Goal: Task Accomplishment & Management: Use online tool/utility

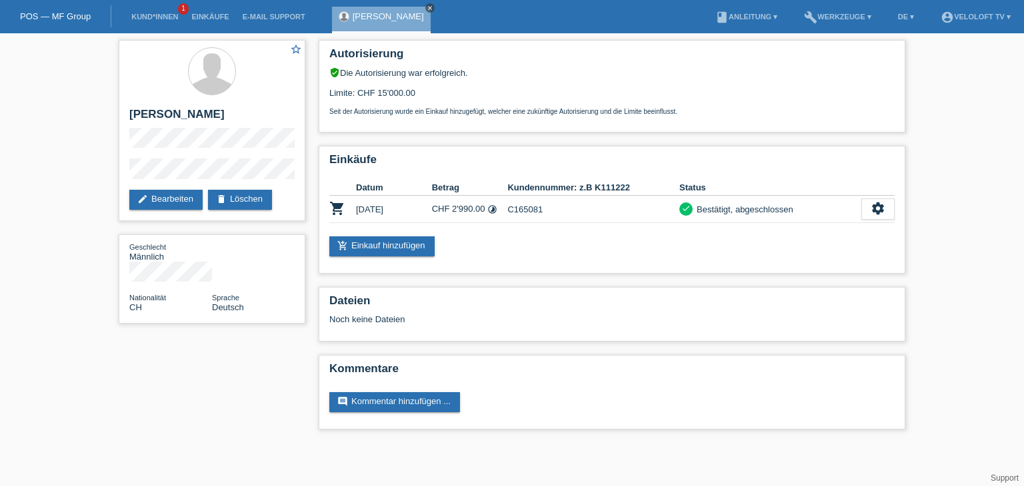
click at [426, 7] on icon "close" at bounding box center [429, 8] width 7 height 7
click at [146, 19] on link "Kund*innen" at bounding box center [155, 17] width 60 height 8
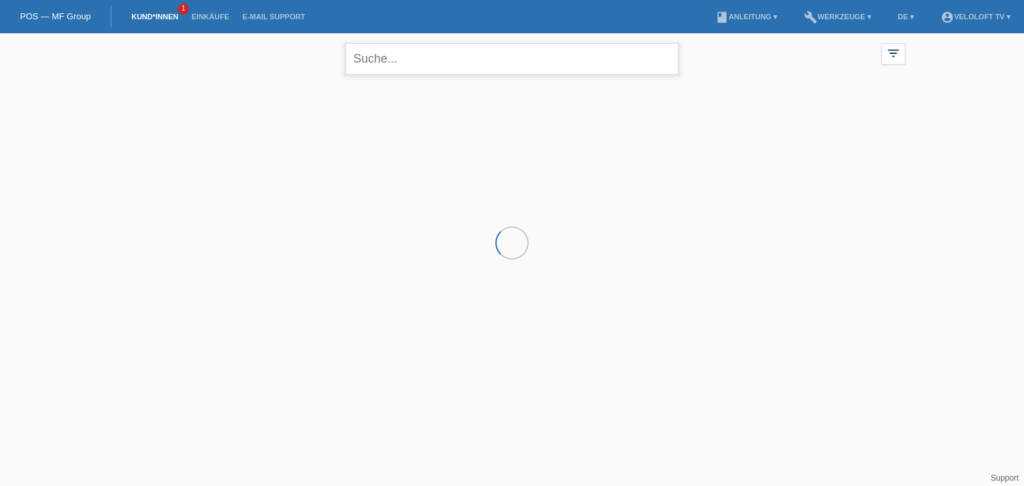
click at [584, 55] on input "text" at bounding box center [511, 58] width 333 height 31
paste input "Andreas Künzle"
click at [426, 57] on input "Andreas Künzle" at bounding box center [511, 58] width 333 height 31
type input "Andreas Künzle"
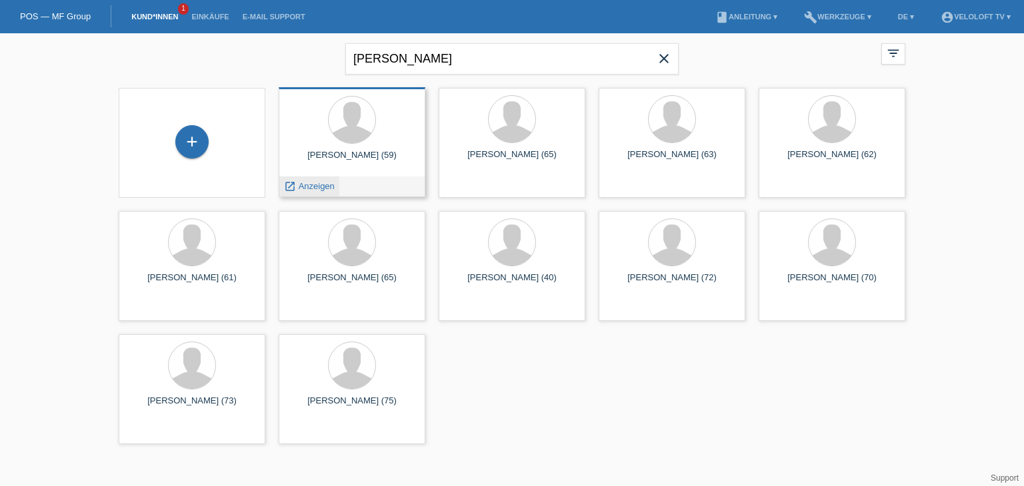
click at [328, 182] on span "Anzeigen" at bounding box center [317, 186] width 36 height 10
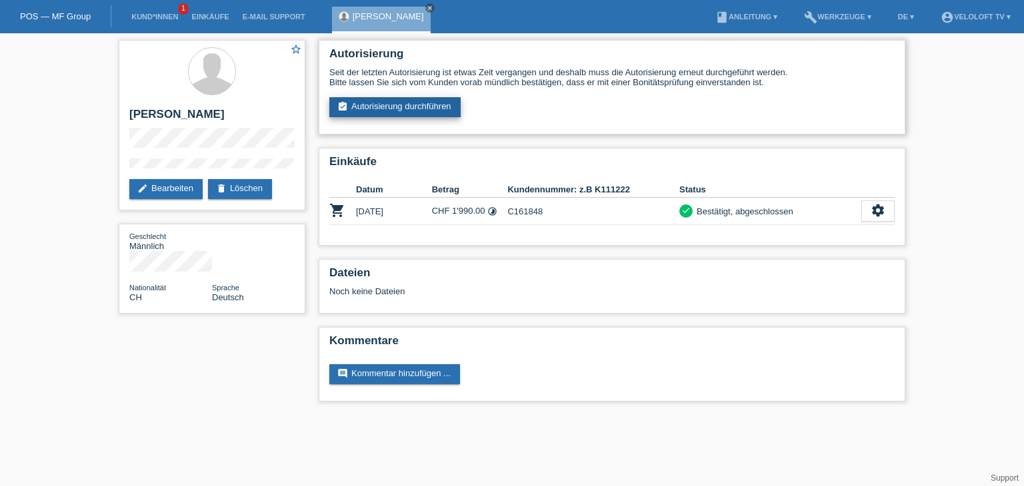
click at [428, 106] on link "assignment_turned_in Autorisierung durchführen" at bounding box center [394, 107] width 131 height 20
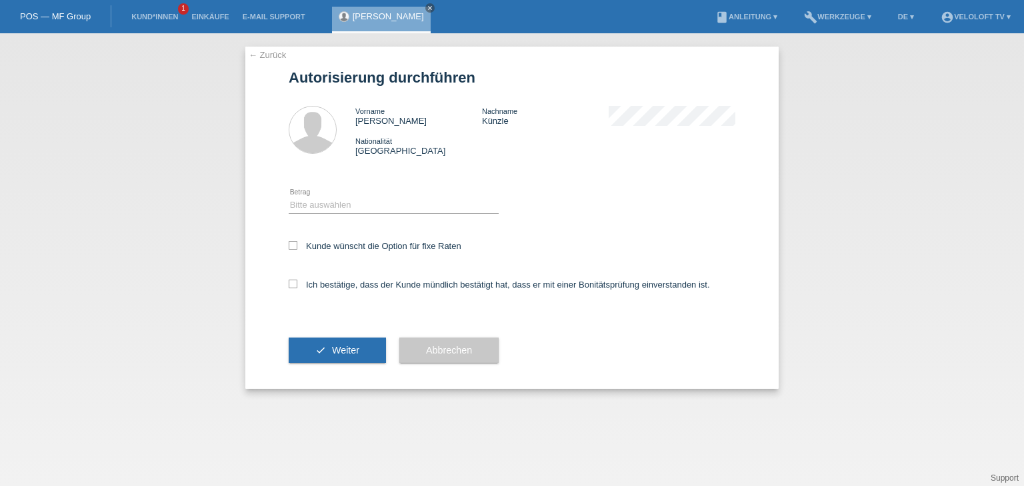
click at [432, 196] on div "Bitte auswählen CHF 1.00 - CHF 499.00 CHF 500.00 - CHF 1'999.00 CHF 2'000.00 - …" at bounding box center [394, 205] width 210 height 45
click at [407, 202] on select "Bitte auswählen CHF 1.00 - CHF 499.00 CHF 500.00 - CHF 1'999.00 CHF 2'000.00 - …" at bounding box center [394, 205] width 210 height 16
select select "2"
click at [289, 197] on select "Bitte auswählen CHF 1.00 - CHF 499.00 CHF 500.00 - CHF 1'999.00 CHF 2'000.00 - …" at bounding box center [394, 205] width 210 height 16
click at [381, 235] on div "Kunde wünscht die Option für fixe Raten" at bounding box center [512, 247] width 446 height 39
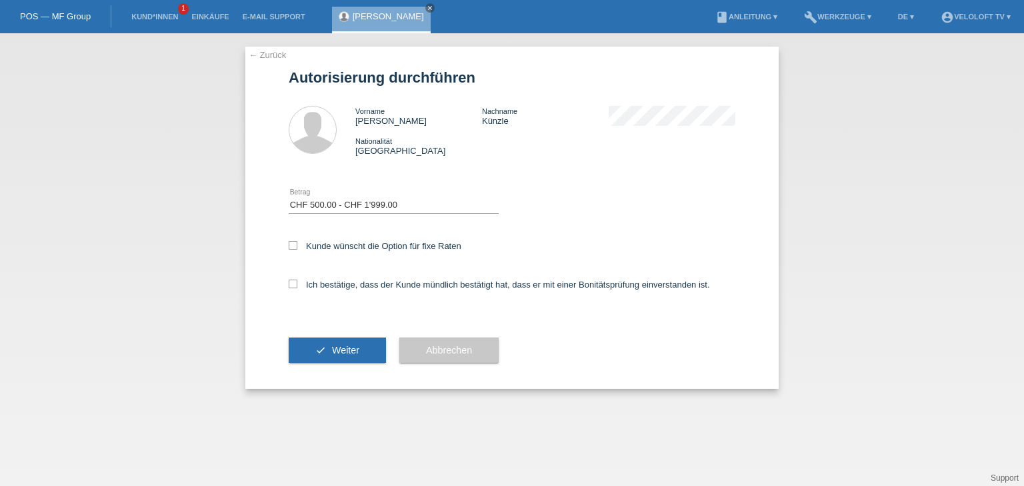
click at [378, 240] on div "Kunde wünscht die Option für fixe Raten" at bounding box center [512, 247] width 446 height 39
drag, startPoint x: 378, startPoint y: 241, endPoint x: 376, endPoint y: 249, distance: 8.4
click at [378, 243] on label "Kunde wünscht die Option für fixe Raten" at bounding box center [375, 246] width 173 height 10
click at [297, 243] on input "Kunde wünscht die Option für fixe Raten" at bounding box center [293, 245] width 9 height 9
checkbox input "true"
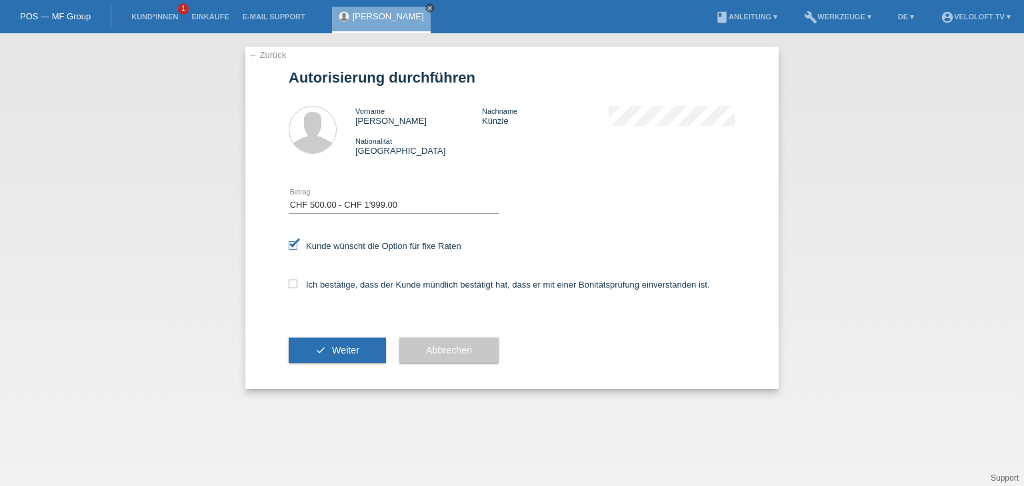
drag, startPoint x: 361, startPoint y: 280, endPoint x: 357, endPoint y: 291, distance: 12.0
click at [361, 281] on label "Ich bestätige, dass der Kunde mündlich bestätigt hat, dass er mit einer Bonität…" at bounding box center [499, 285] width 421 height 10
click at [350, 298] on div "Ich bestätige, dass der Kunde mündlich bestätigt hat, dass er mit einer Bonität…" at bounding box center [512, 289] width 446 height 45
drag, startPoint x: 355, startPoint y: 289, endPoint x: 349, endPoint y: 312, distance: 24.3
click at [355, 289] on label "Ich bestätige, dass der Kunde mündlich bestätigt hat, dass er mit einer Bonität…" at bounding box center [499, 285] width 421 height 10
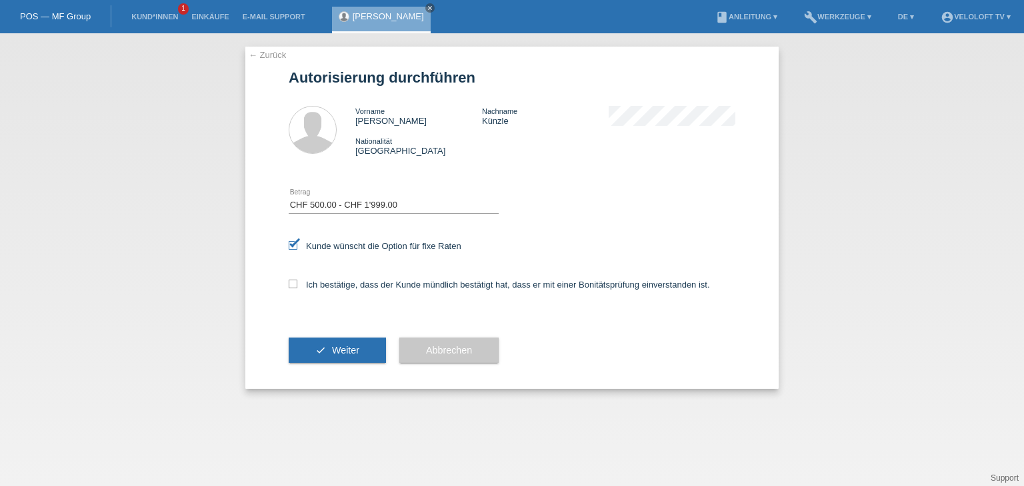
click at [297, 289] on input "Ich bestätige, dass der Kunde mündlich bestätigt hat, dass er mit einer Bonität…" at bounding box center [293, 284] width 9 height 9
checkbox input "true"
click at [343, 351] on span "Weiter" at bounding box center [345, 350] width 27 height 11
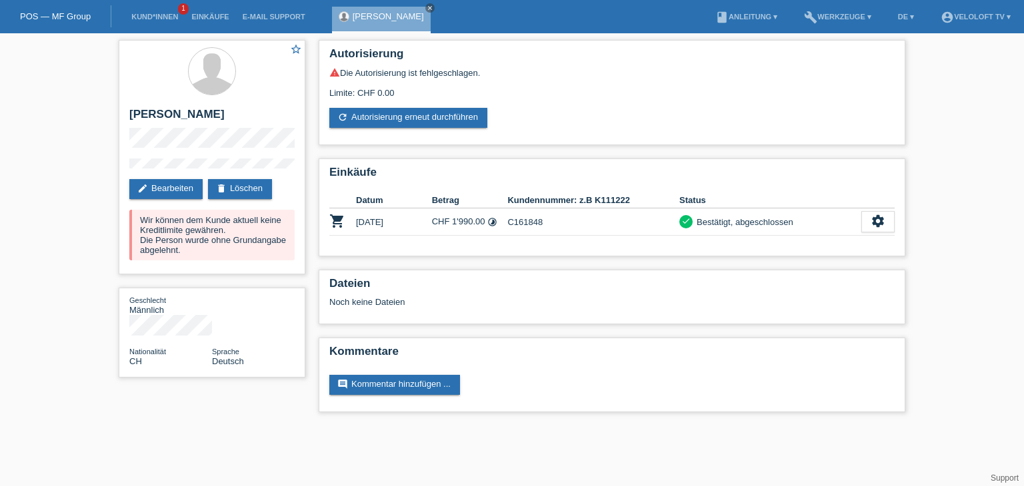
drag, startPoint x: 418, startPoint y: 10, endPoint x: 408, endPoint y: 9, distance: 10.7
click at [426, 10] on icon "close" at bounding box center [429, 8] width 7 height 7
click at [156, 22] on li "Kund*innen 1" at bounding box center [155, 17] width 60 height 34
click at [160, 19] on link "Kund*innen" at bounding box center [155, 17] width 60 height 8
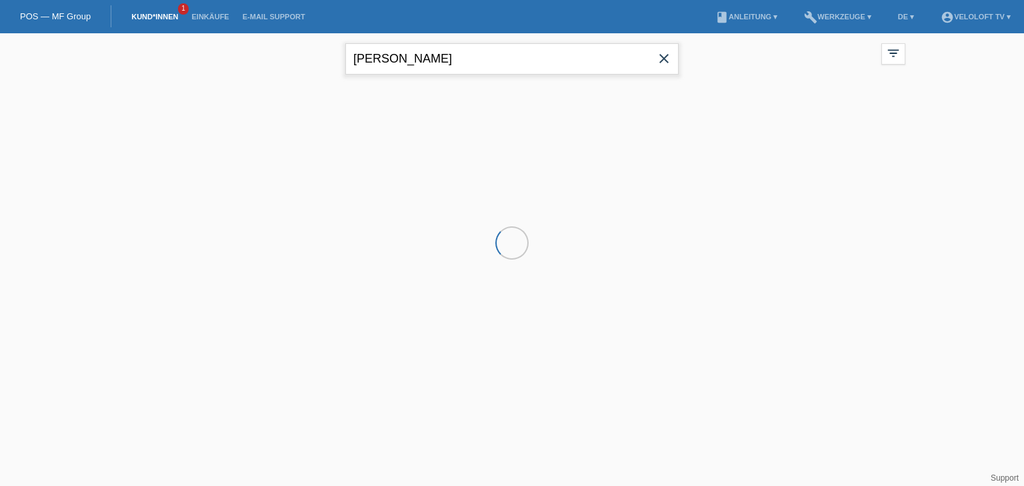
click at [496, 64] on input "[PERSON_NAME]" at bounding box center [511, 58] width 333 height 31
click at [496, 62] on input "[PERSON_NAME]" at bounding box center [511, 58] width 333 height 31
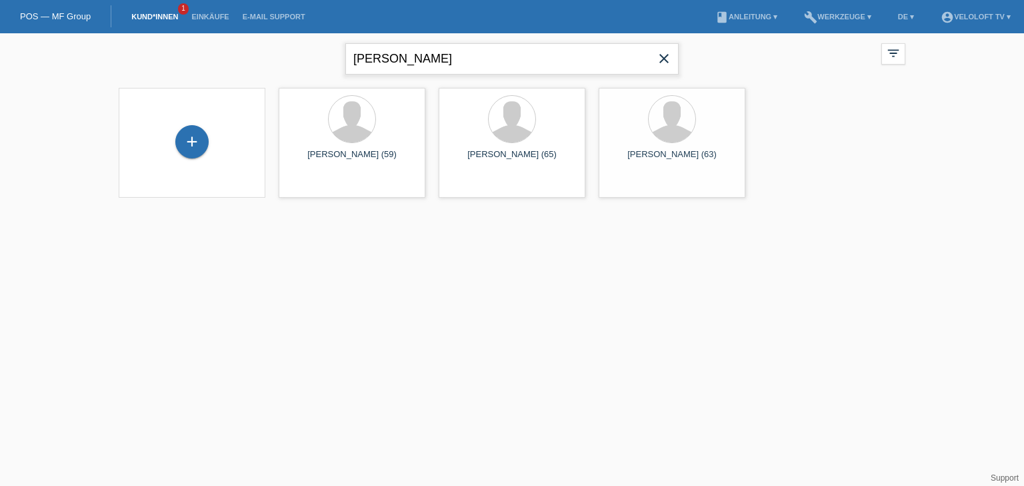
click at [496, 62] on input "[PERSON_NAME]" at bounding box center [511, 58] width 333 height 31
paste input "[PERSON_NAME]"
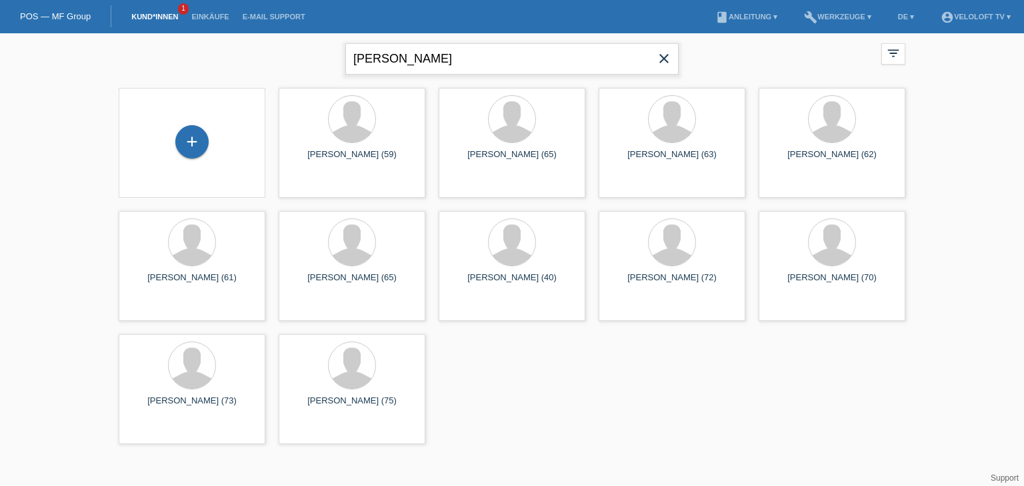
click at [394, 59] on input "[PERSON_NAME]" at bounding box center [511, 58] width 333 height 31
type input "[PERSON_NAME]"
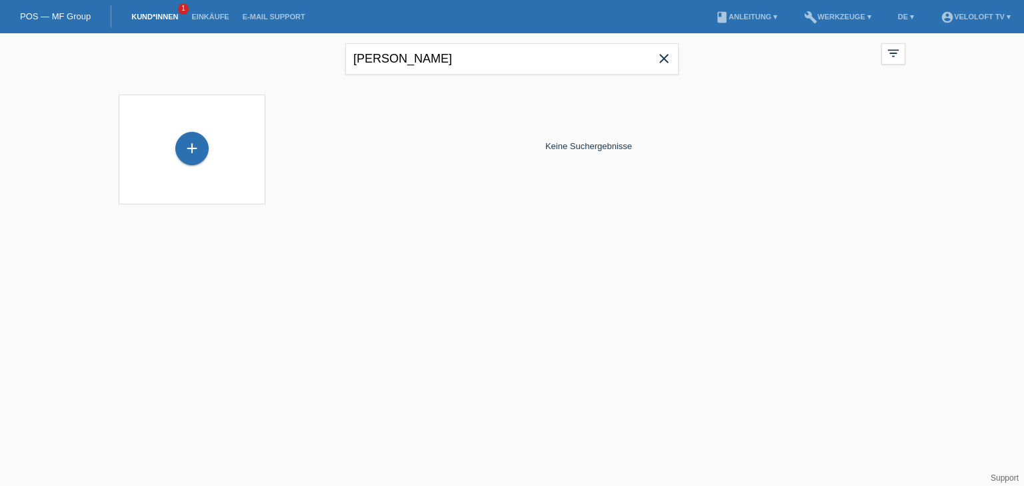
click at [664, 60] on icon "close" at bounding box center [664, 59] width 16 height 16
type input "Safran"
click at [664, 57] on icon "close" at bounding box center [664, 59] width 16 height 16
click at [718, 69] on div "close filter_list view_module Alle Kund*innen anzeigen star Markierte Kund*inne…" at bounding box center [512, 57] width 800 height 48
